Goal: Navigation & Orientation: Understand site structure

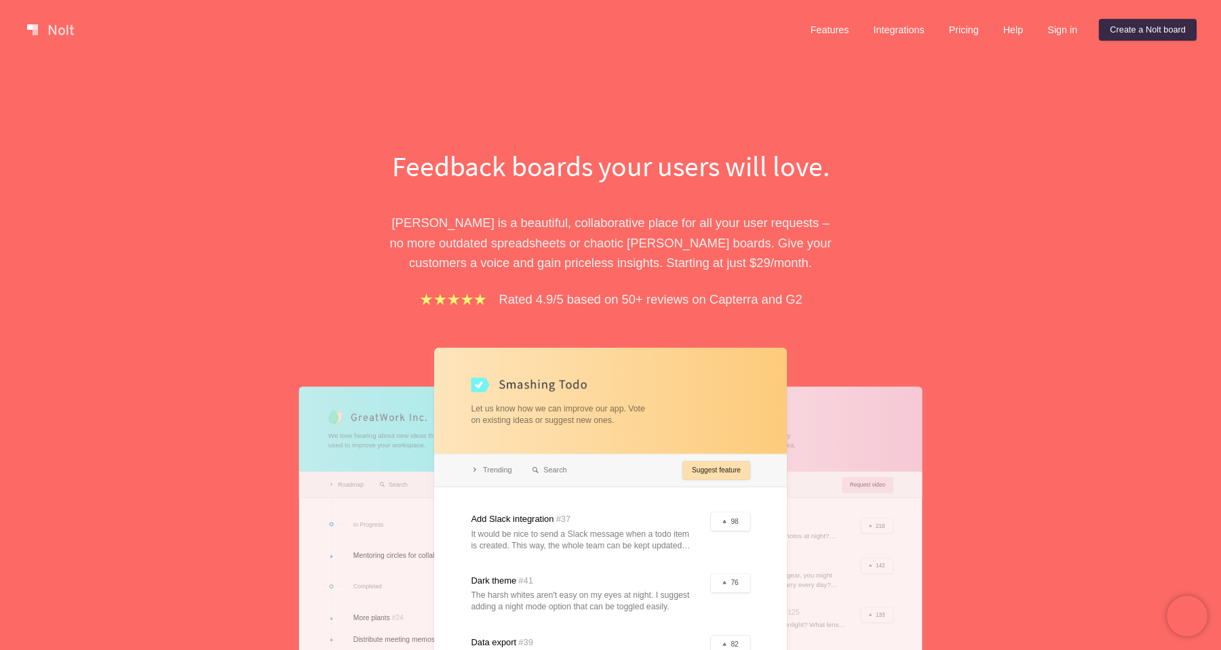
click at [69, 31] on link at bounding box center [51, 30] width 58 height 22
click at [828, 28] on link "Features" at bounding box center [829, 30] width 60 height 22
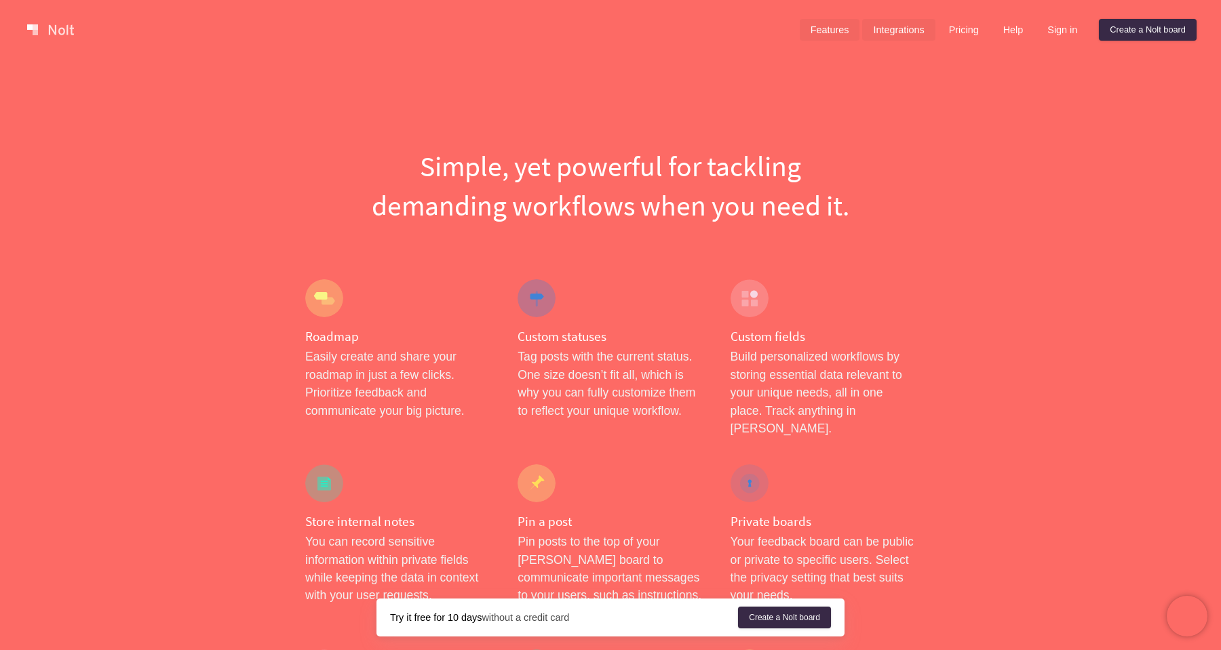
click at [909, 28] on link "Integrations" at bounding box center [898, 30] width 73 height 22
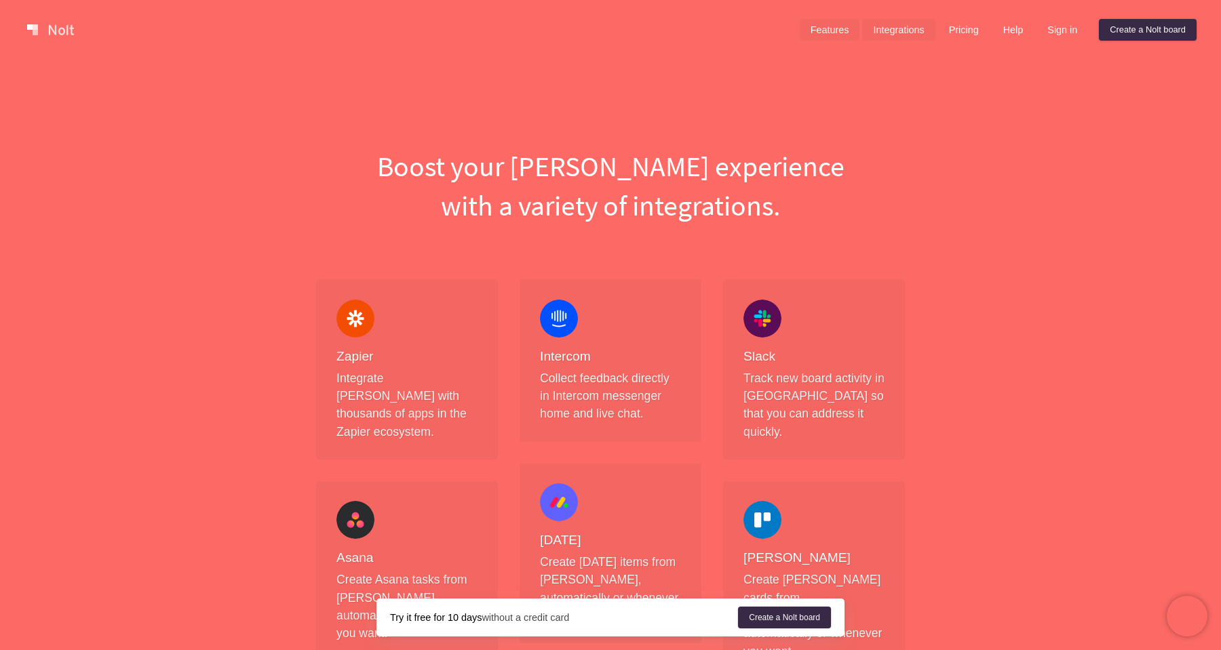
click at [840, 20] on link "Features" at bounding box center [829, 30] width 60 height 22
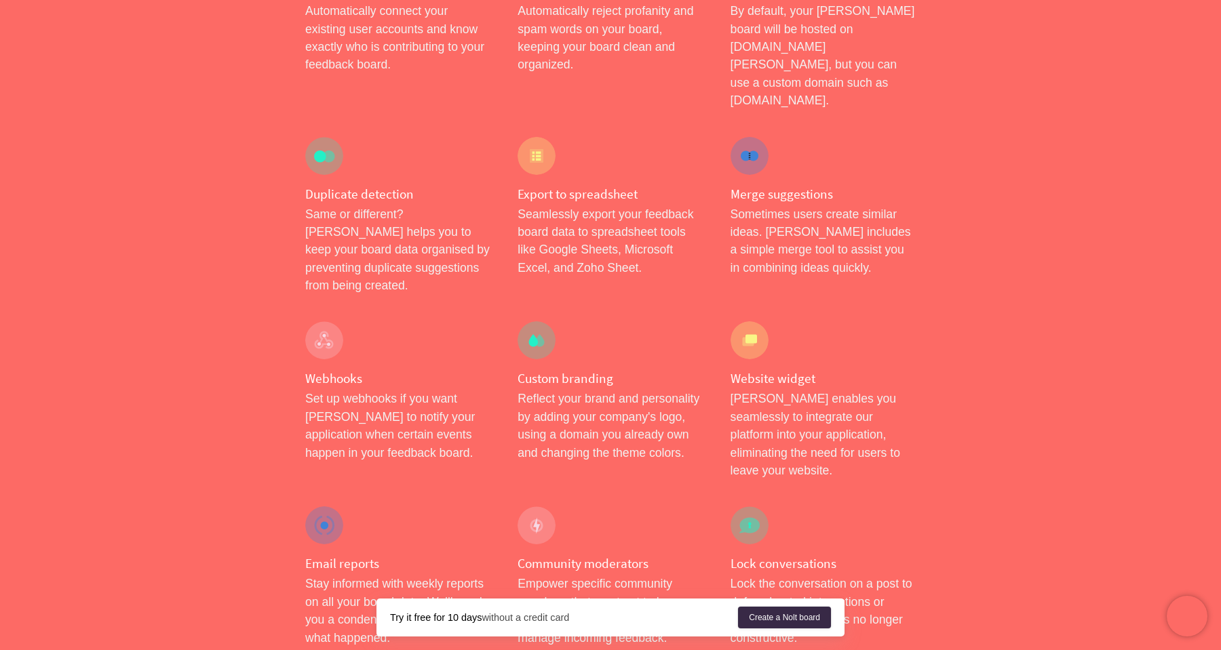
scroll to position [1068, 0]
